Goal: Use online tool/utility: Utilize a website feature to perform a specific function

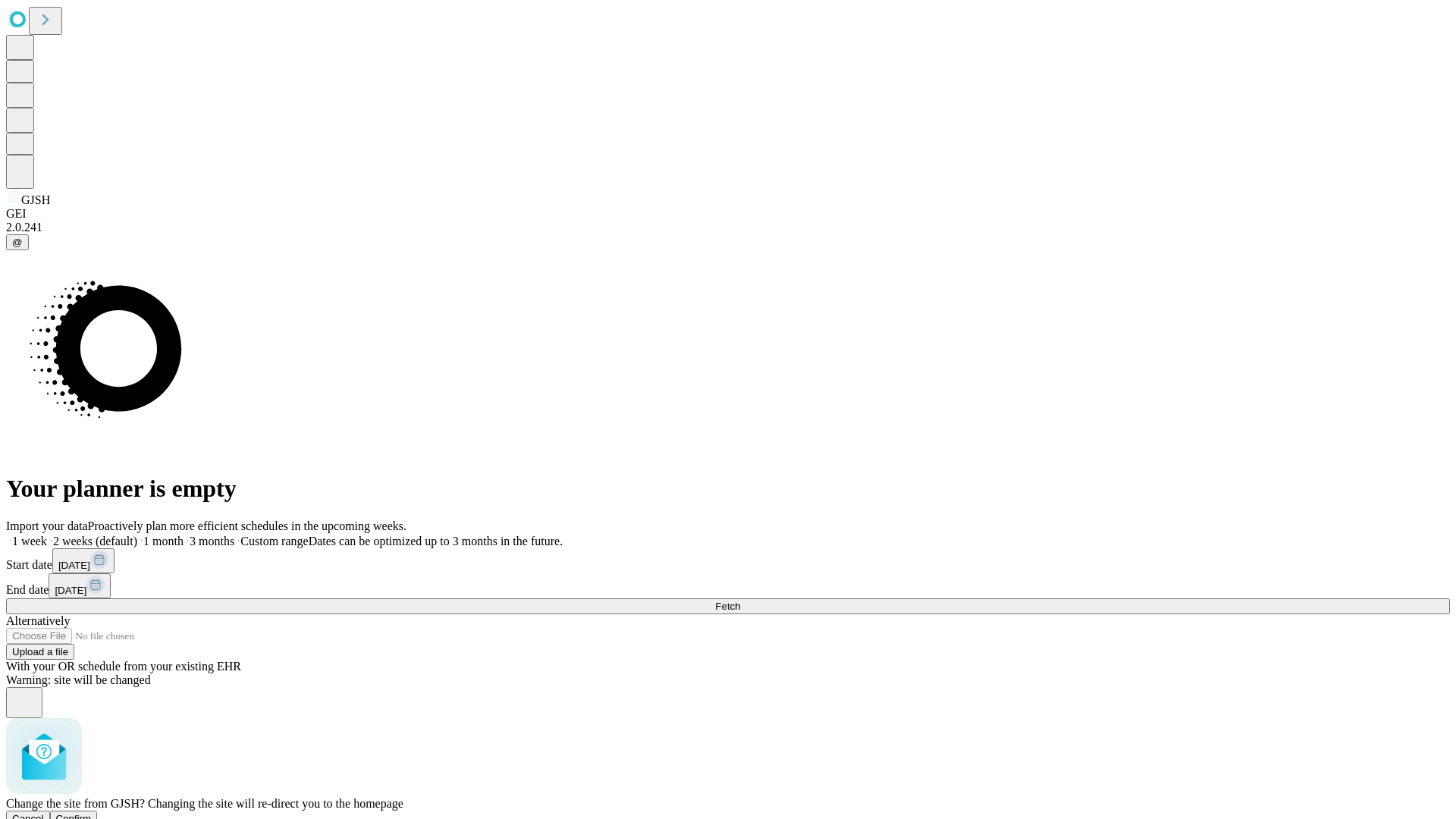
click at [92, 812] on span "Confirm" at bounding box center [74, 818] width 36 height 11
click at [47, 535] on label "1 week" at bounding box center [26, 541] width 41 height 13
click at [740, 600] on span "Fetch" at bounding box center [728, 606] width 25 height 11
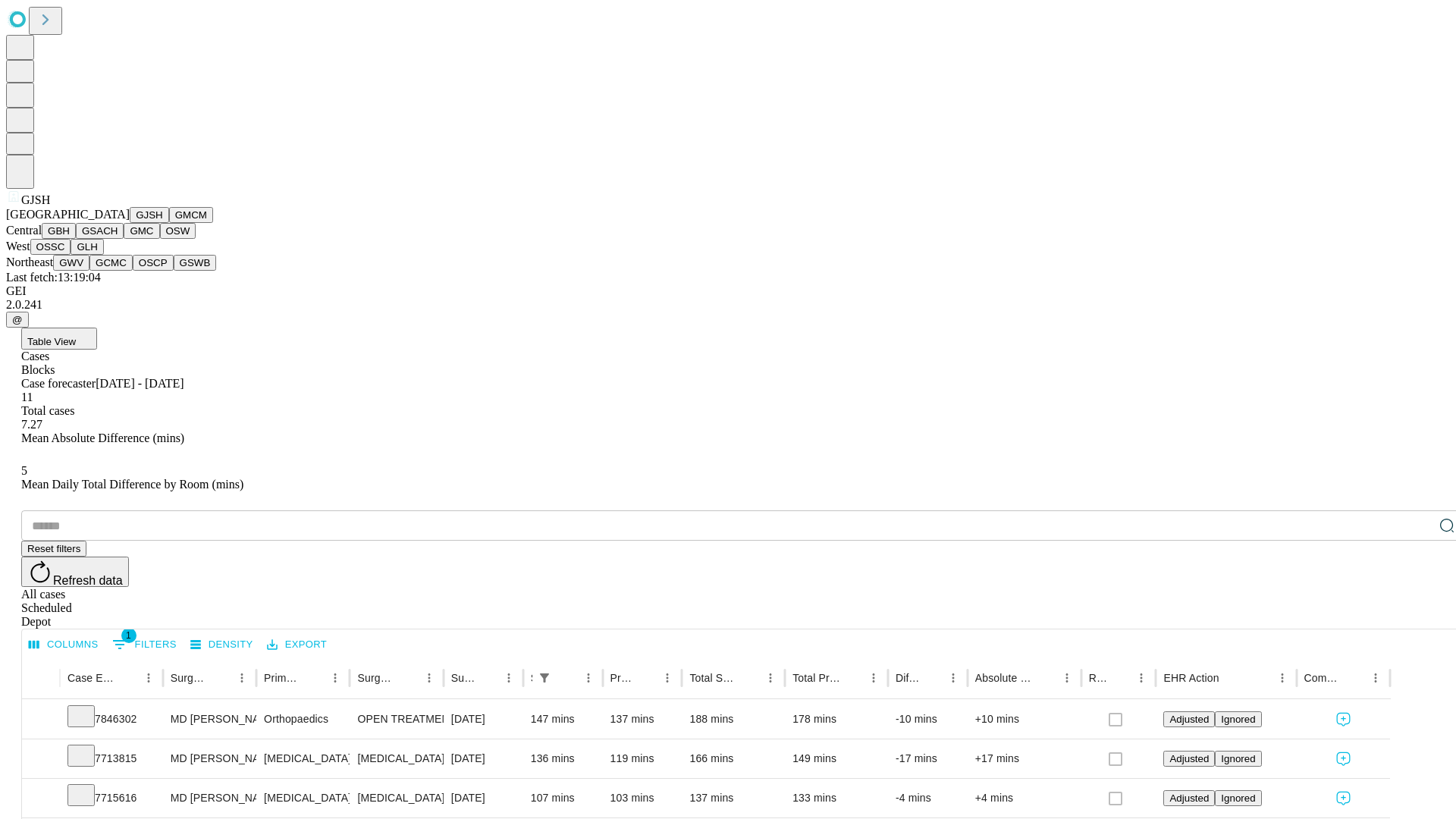
click at [169, 223] on button "GMCM" at bounding box center [191, 214] width 44 height 16
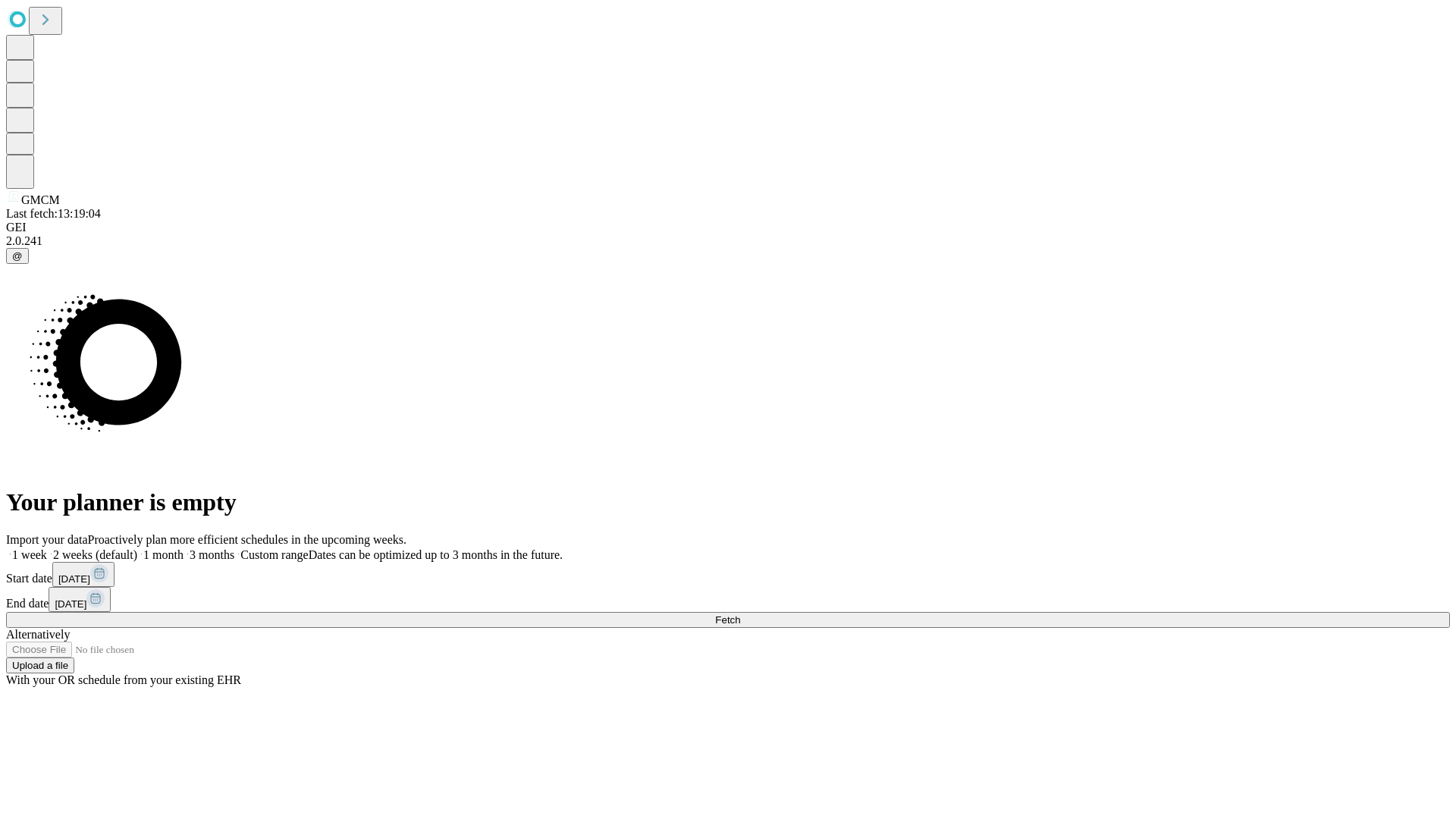
click at [740, 614] on span "Fetch" at bounding box center [728, 620] width 25 height 11
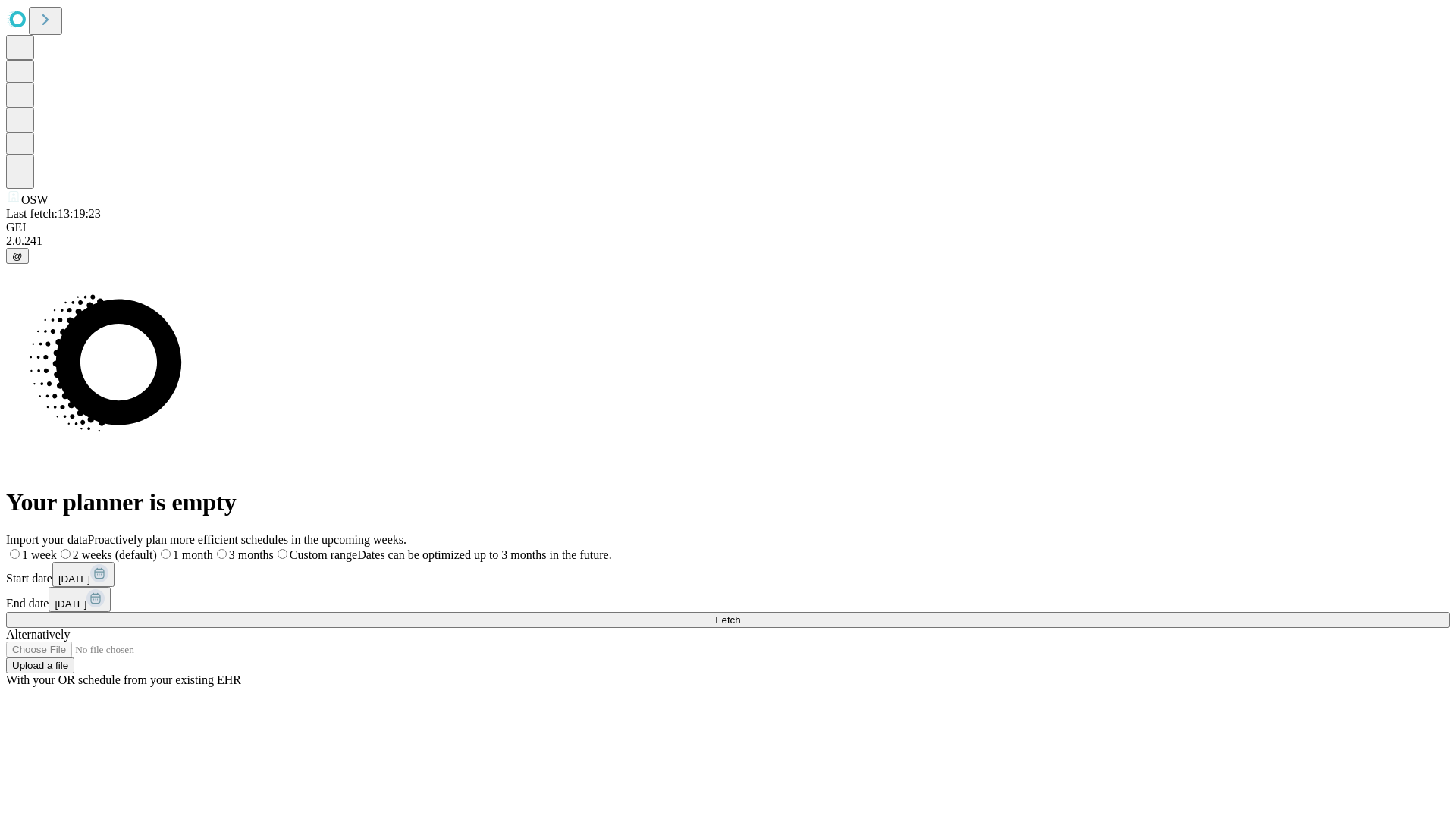
click at [57, 548] on label "1 week" at bounding box center [31, 554] width 50 height 13
click at [740, 614] on span "Fetch" at bounding box center [728, 620] width 25 height 11
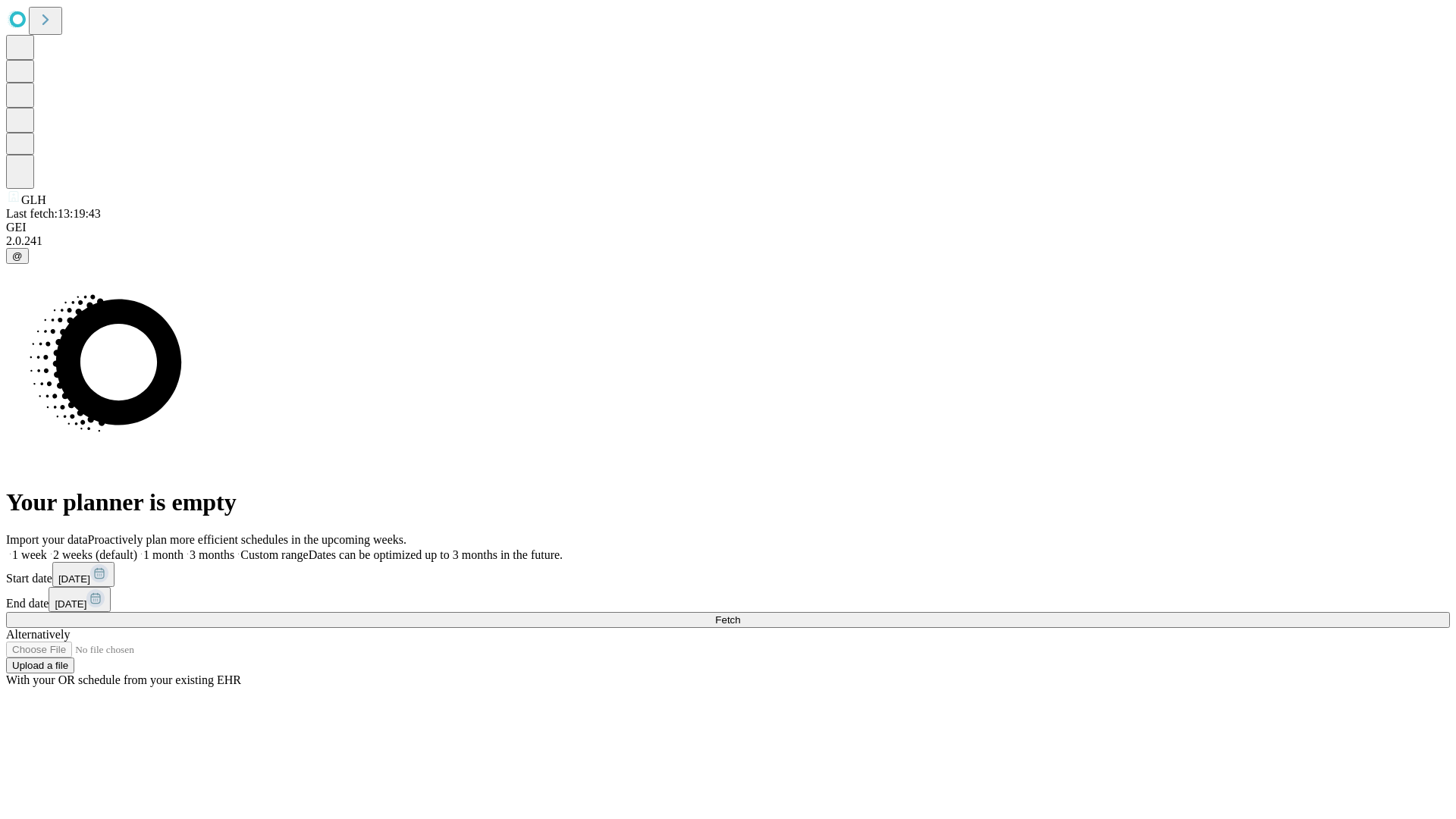
click at [47, 548] on label "1 week" at bounding box center [26, 554] width 41 height 13
click at [740, 614] on span "Fetch" at bounding box center [728, 620] width 25 height 11
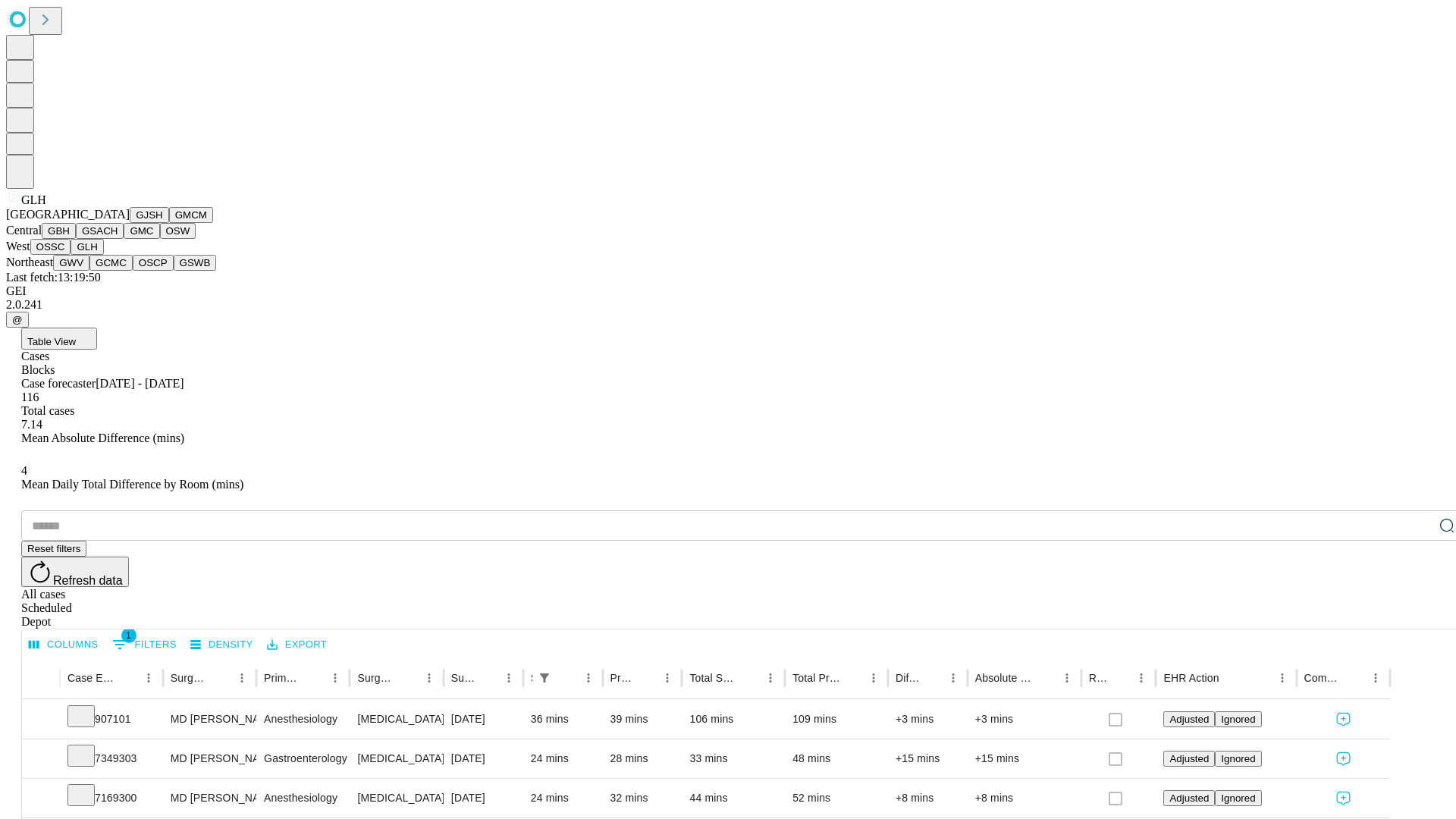
click at [90, 270] on button "GWV" at bounding box center [71, 262] width 36 height 16
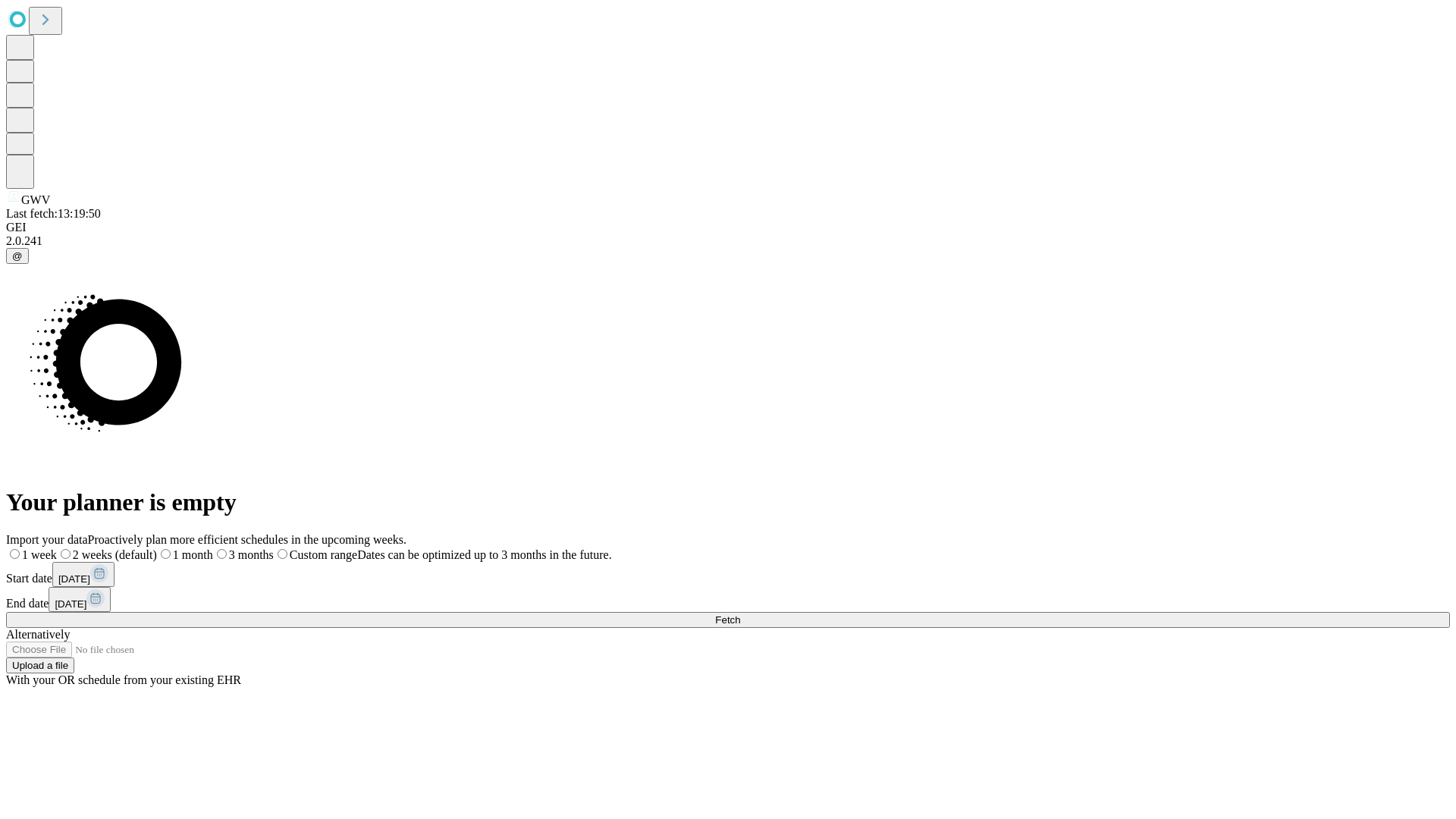
click at [57, 548] on label "1 week" at bounding box center [31, 554] width 50 height 13
click at [740, 614] on span "Fetch" at bounding box center [728, 620] width 25 height 11
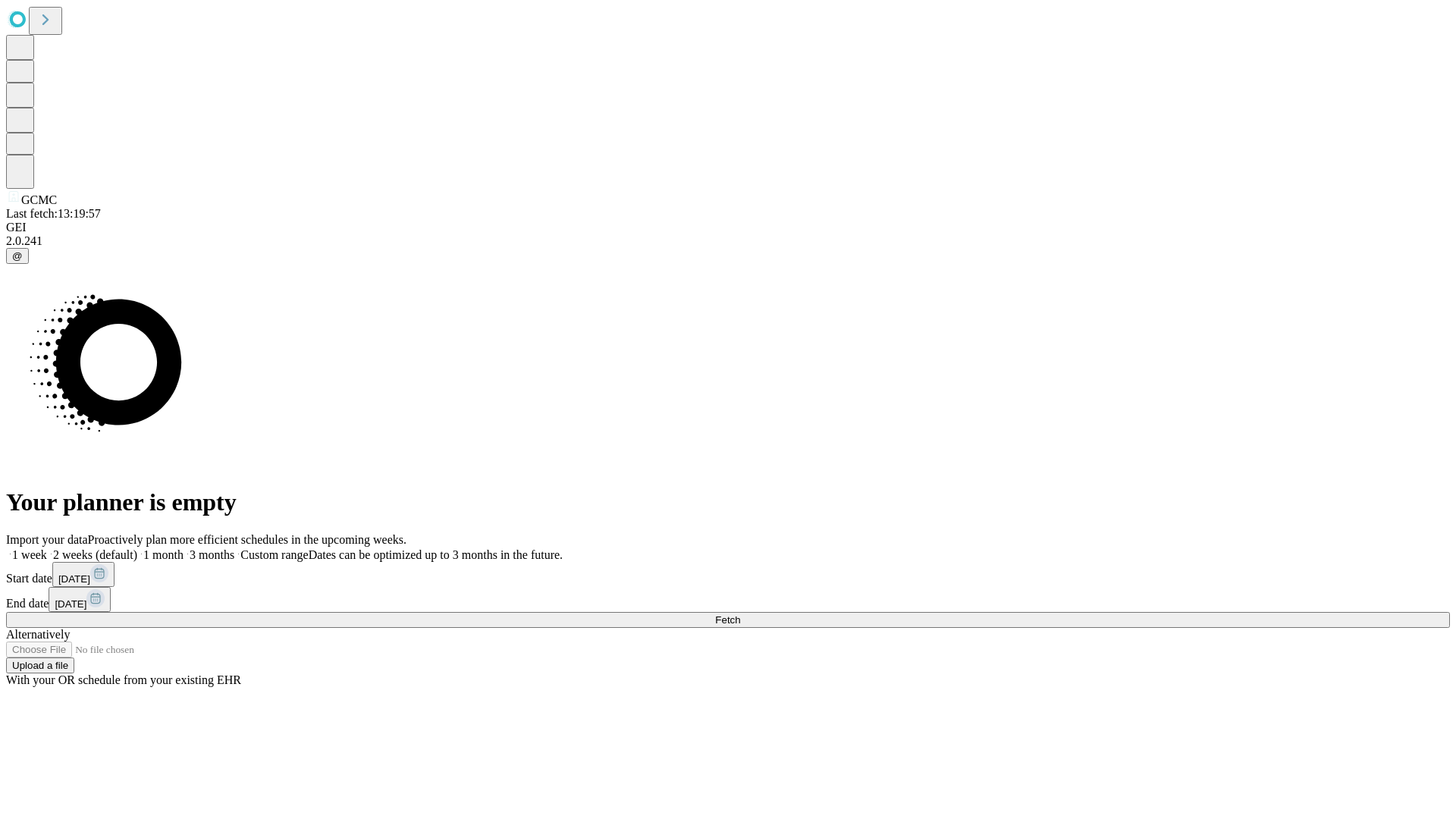
click at [47, 548] on label "1 week" at bounding box center [26, 554] width 41 height 13
click at [740, 614] on span "Fetch" at bounding box center [728, 620] width 25 height 11
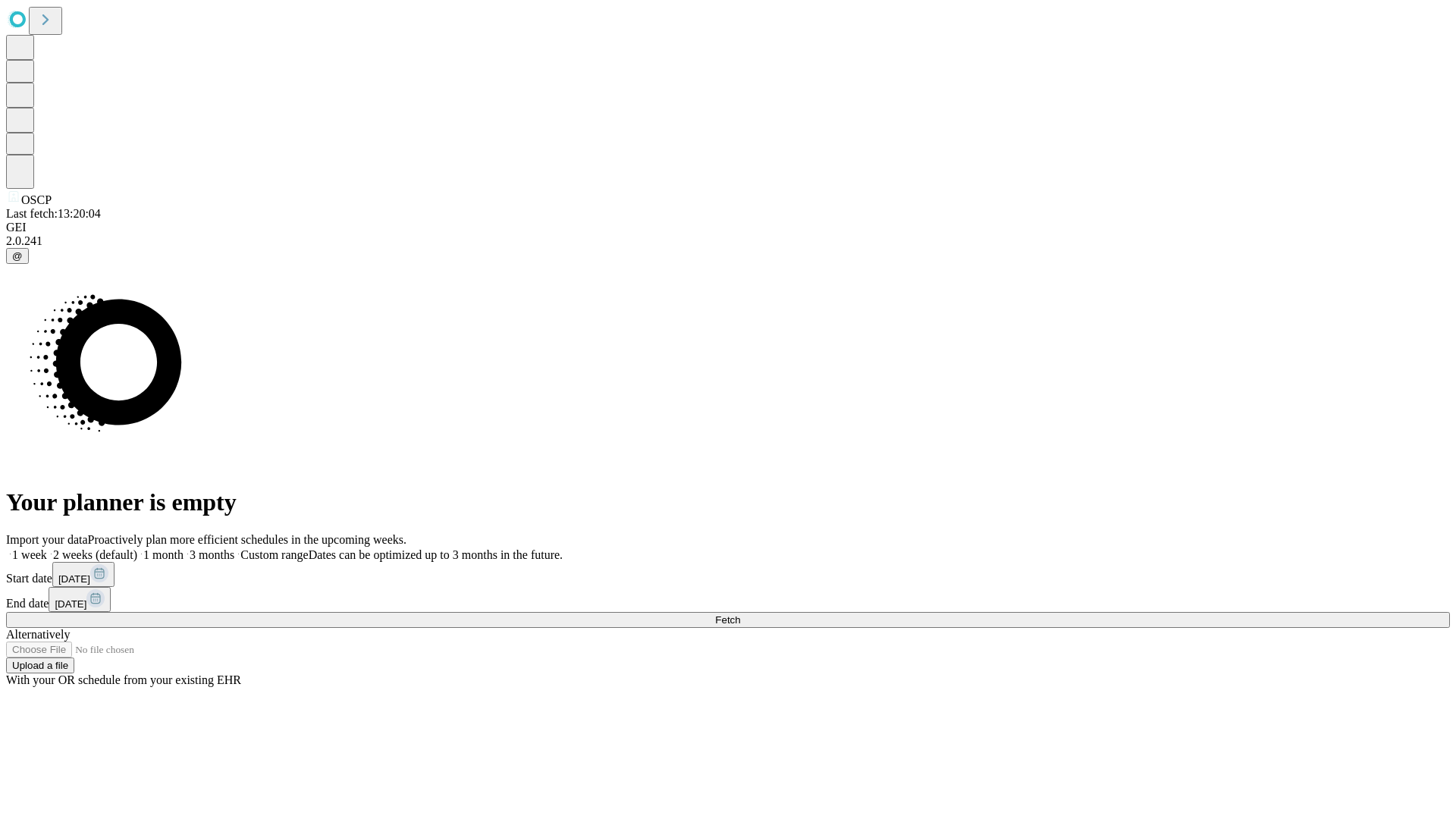
click at [47, 548] on label "1 week" at bounding box center [26, 554] width 41 height 13
click at [740, 614] on span "Fetch" at bounding box center [728, 620] width 25 height 11
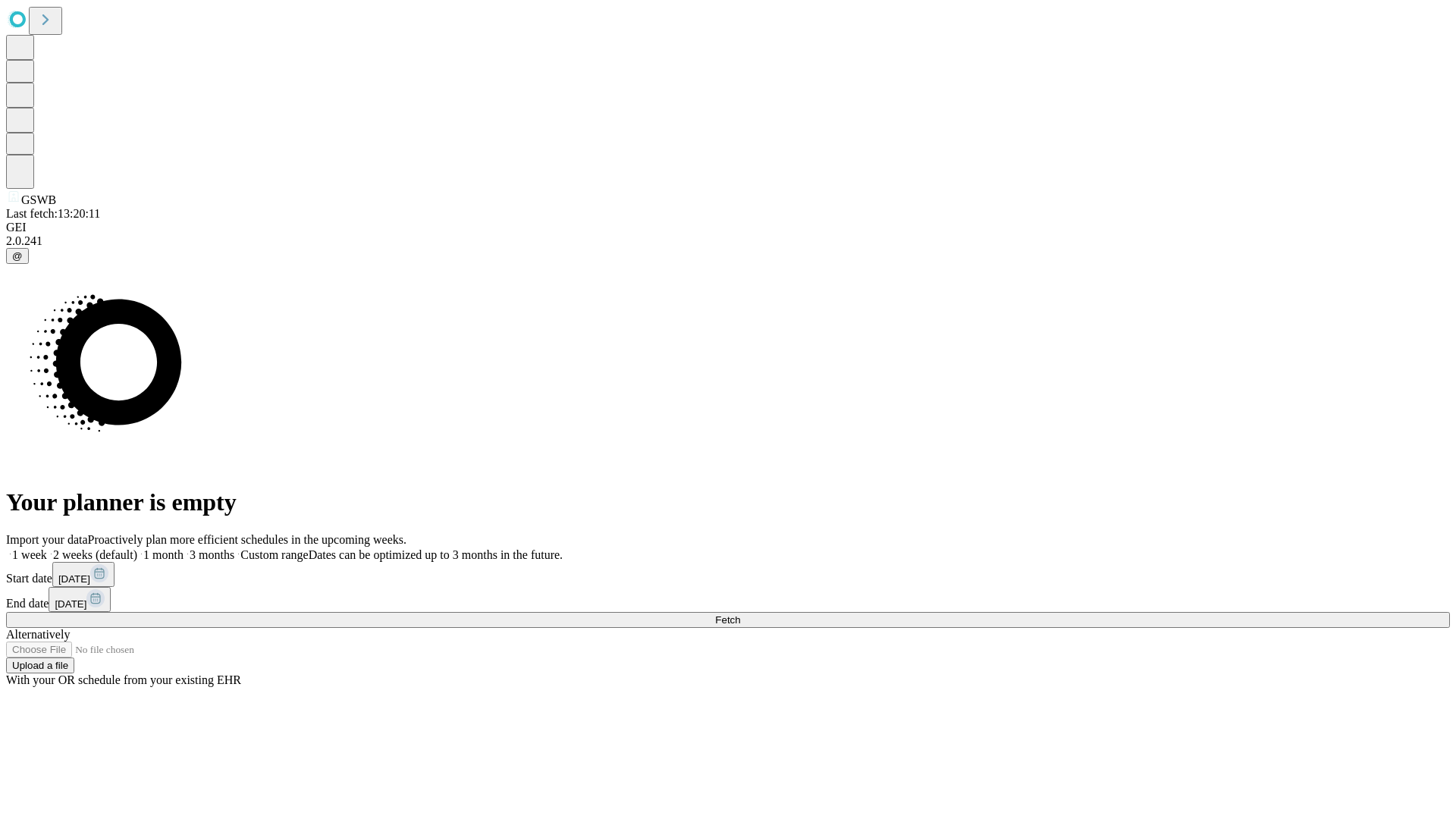
click at [47, 548] on label "1 week" at bounding box center [26, 554] width 41 height 13
click at [740, 614] on span "Fetch" at bounding box center [728, 620] width 25 height 11
